Goal: Information Seeking & Learning: Learn about a topic

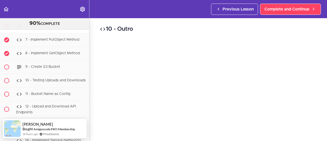
scroll to position [11886, 0]
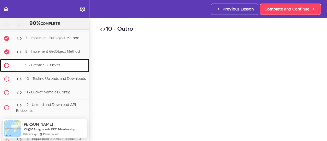
click at [53, 67] on span "9 - Create S3 Bucket" at bounding box center [42, 65] width 35 height 4
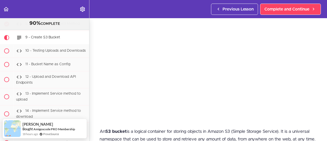
scroll to position [51, 0]
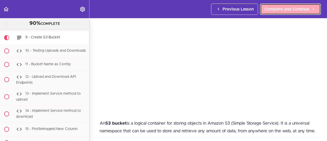
click at [284, 12] on span "Complete and Continue" at bounding box center [286, 9] width 45 height 6
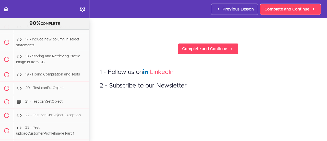
scroll to position [153, 0]
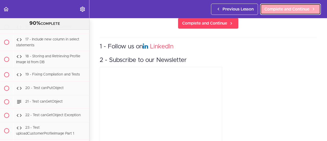
click at [280, 11] on span "Complete and Continue" at bounding box center [286, 9] width 45 height 6
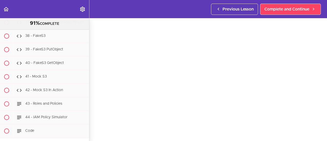
scroll to position [26, 0]
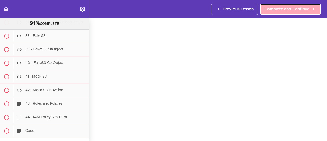
click at [284, 7] on span "Complete and Continue" at bounding box center [286, 9] width 45 height 6
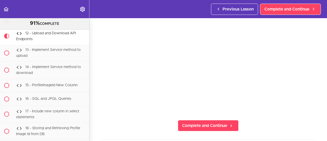
scroll to position [128, 0]
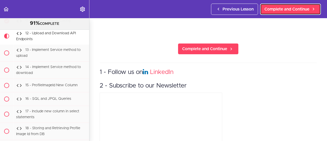
drag, startPoint x: 275, startPoint y: 10, endPoint x: 280, endPoint y: 17, distance: 9.3
click at [275, 10] on span "Complete and Continue" at bounding box center [286, 9] width 45 height 6
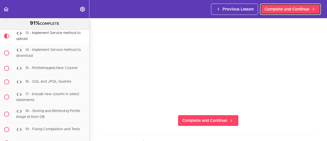
scroll to position [51, 0]
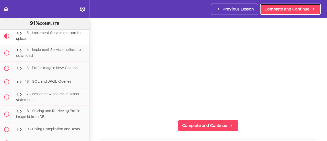
drag, startPoint x: 292, startPoint y: 9, endPoint x: 294, endPoint y: 16, distance: 7.8
click at [292, 9] on span "Complete and Continue" at bounding box center [286, 9] width 45 height 6
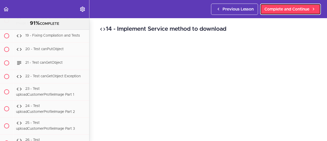
drag, startPoint x: 277, startPoint y: 9, endPoint x: 284, endPoint y: 21, distance: 13.6
click at [277, 9] on span "Complete and Continue" at bounding box center [286, 9] width 45 height 6
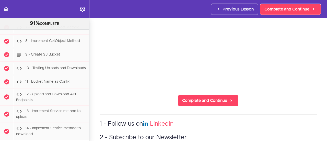
scroll to position [77, 0]
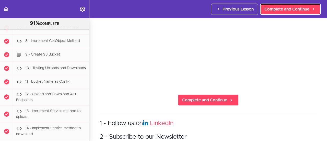
drag, startPoint x: 278, startPoint y: 9, endPoint x: 285, endPoint y: 20, distance: 12.7
click at [278, 9] on span "Complete and Continue" at bounding box center [286, 9] width 45 height 6
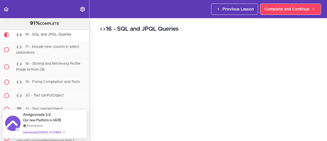
scroll to position [51, 0]
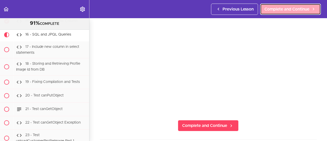
click at [294, 10] on span "Complete and Continue" at bounding box center [286, 9] width 45 height 6
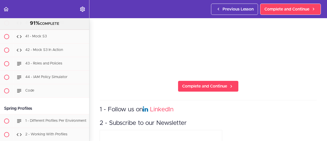
scroll to position [77, 0]
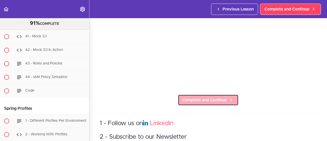
click at [216, 98] on span "Complete and Continue" at bounding box center [204, 100] width 45 height 6
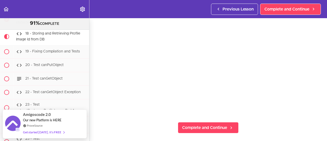
scroll to position [51, 0]
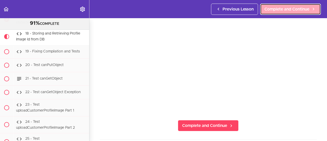
click at [283, 9] on span "Complete and Continue" at bounding box center [286, 9] width 45 height 6
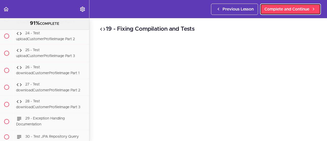
scroll to position [12126, 0]
